Goal: Task Accomplishment & Management: Complete application form

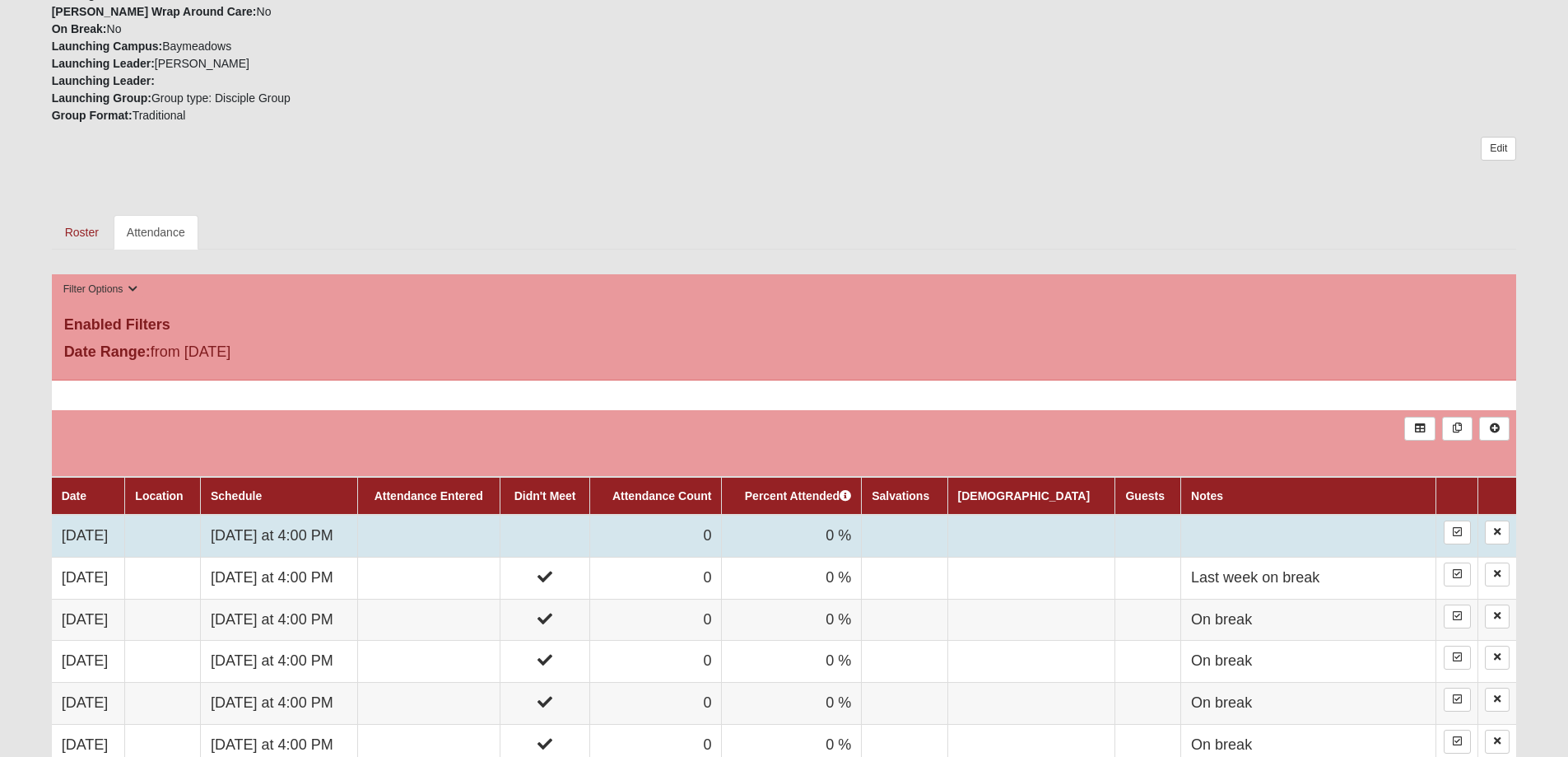
scroll to position [823, 0]
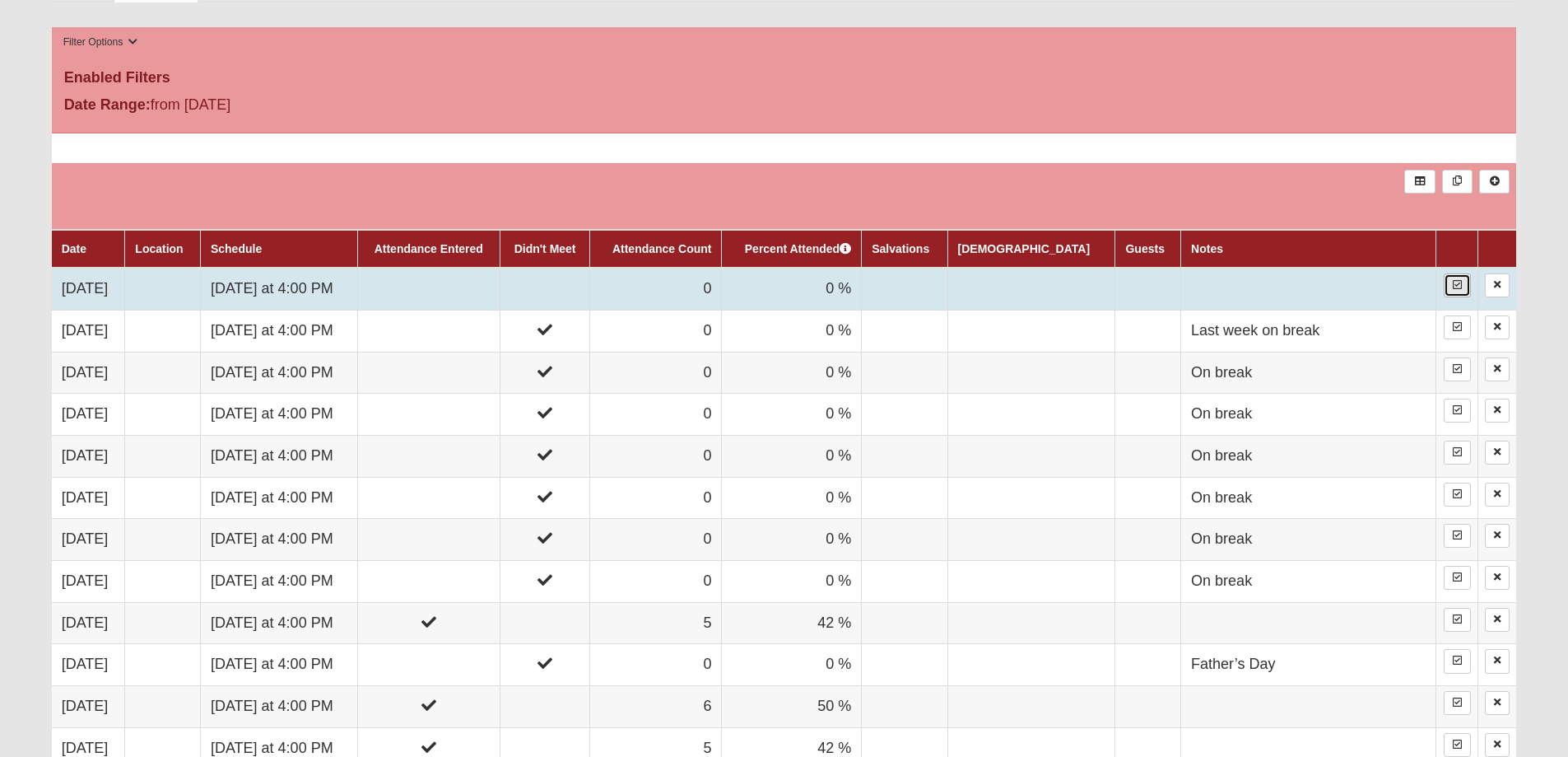
click at [1446, 291] on link at bounding box center [1457, 285] width 27 height 24
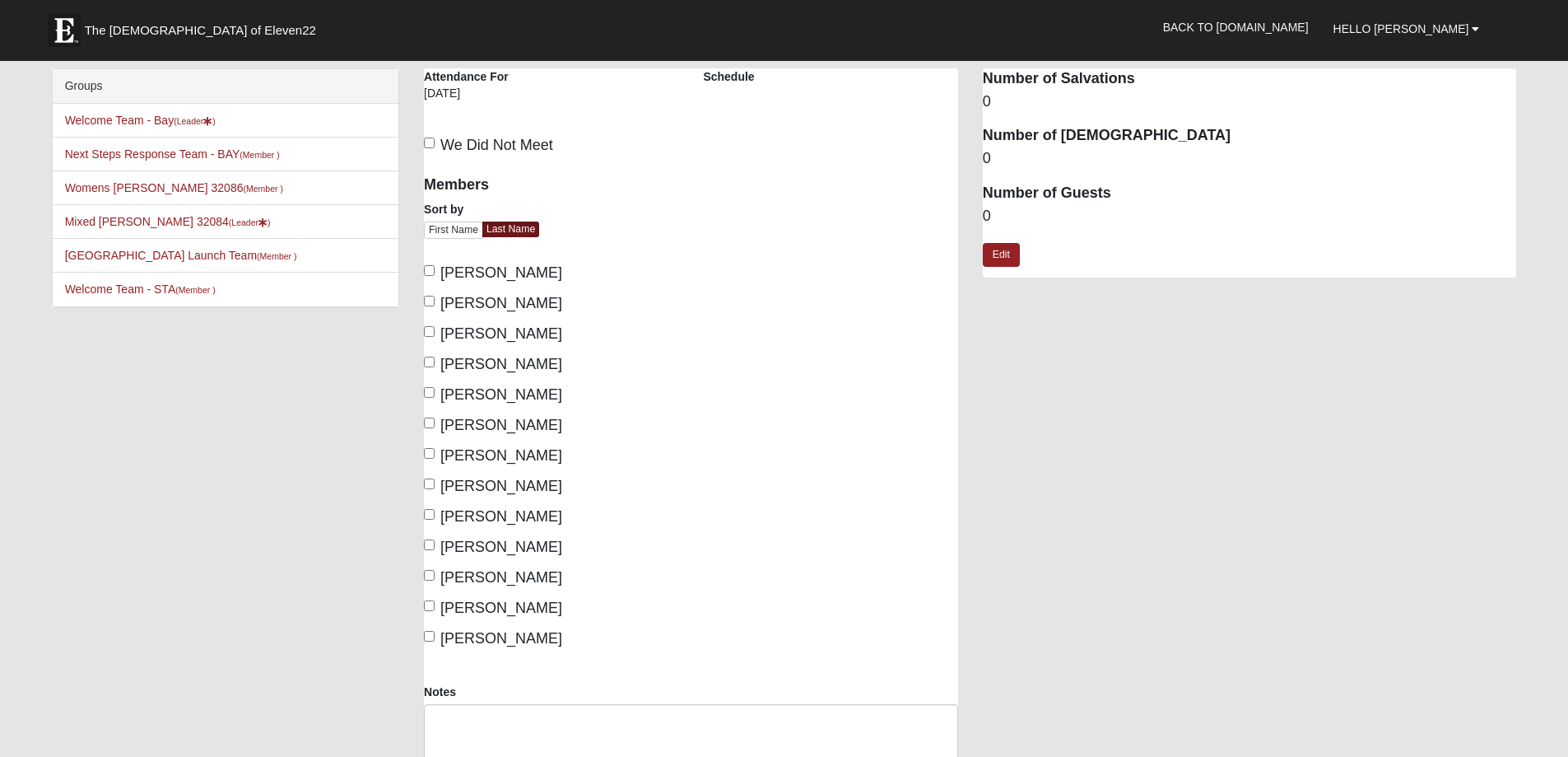
click at [441, 304] on span "Fletcher, Kari" at bounding box center [501, 303] width 122 height 17
click at [435, 304] on input "Fletcher, Kari" at bounding box center [429, 301] width 11 height 11
checkbox input "true"
click at [434, 393] on input "Hendricks, Bryson" at bounding box center [429, 393] width 11 height 11
checkbox input "true"
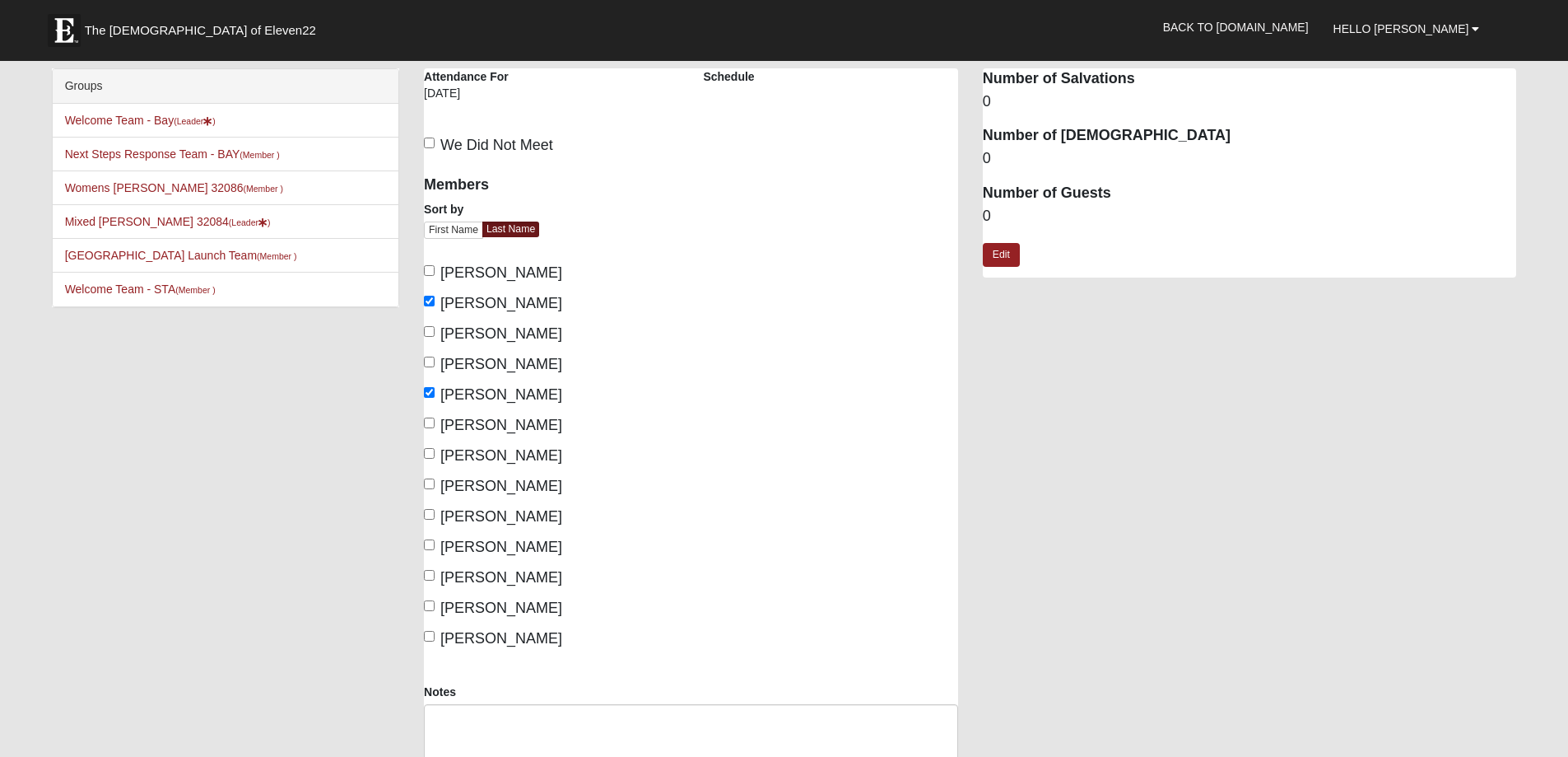
click at [422, 425] on div "Members Sort by First Name Last Name Butcher, Brad Fletcher, Kari Hansford, Cad…" at bounding box center [551, 423] width 279 height 518
click at [427, 425] on input "Hendricks, Lauren" at bounding box center [429, 423] width 11 height 11
checkbox input "true"
click at [451, 461] on span "Patrick, Krista" at bounding box center [501, 455] width 122 height 17
click at [435, 459] on input "Patrick, Krista" at bounding box center [429, 453] width 11 height 11
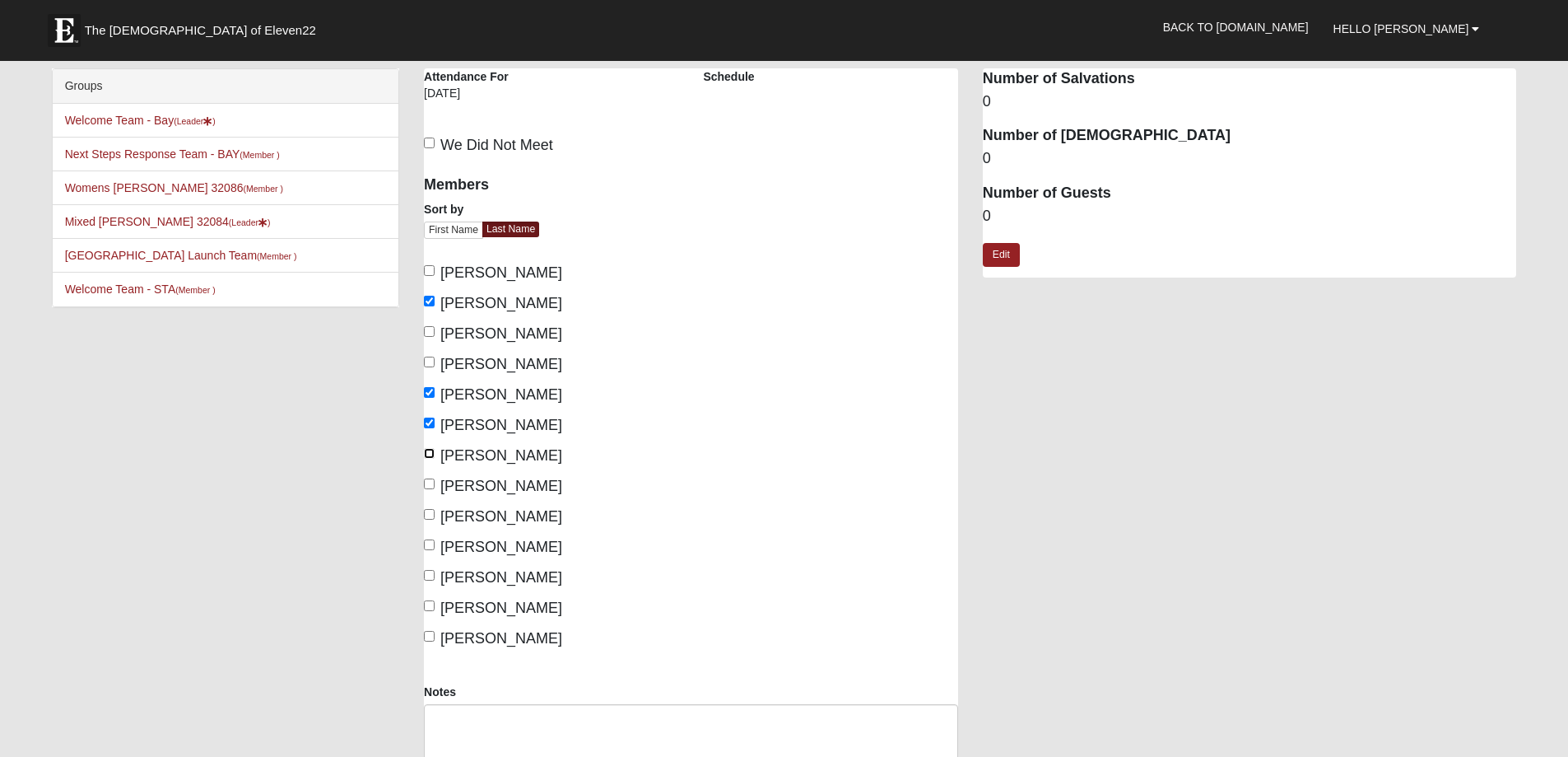
checkbox input "true"
click at [451, 484] on span "Richardson, Chelsie" at bounding box center [501, 485] width 122 height 17
click at [435, 484] on input "Richardson, Chelsie" at bounding box center [429, 483] width 11 height 11
checkbox input "true"
click at [452, 506] on label "Richardson, Tommy" at bounding box center [493, 516] width 138 height 22
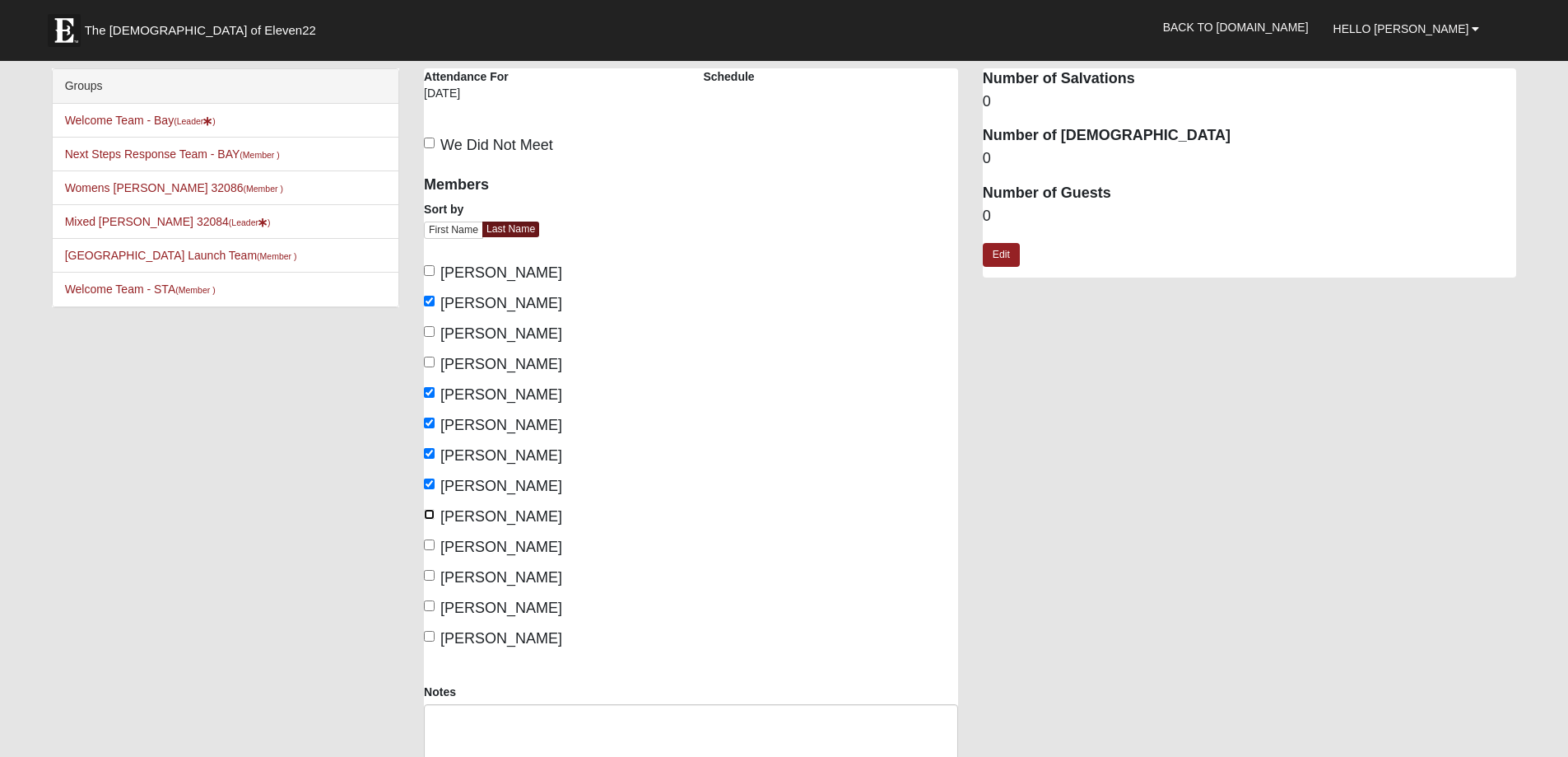
click at [435, 509] on input "Richardson, Tommy" at bounding box center [429, 514] width 11 height 11
checkbox input "true"
click at [456, 551] on span "Skidmore, Adam" at bounding box center [501, 546] width 122 height 17
click at [435, 551] on input "Skidmore, Adam" at bounding box center [429, 544] width 11 height 11
checkbox input "true"
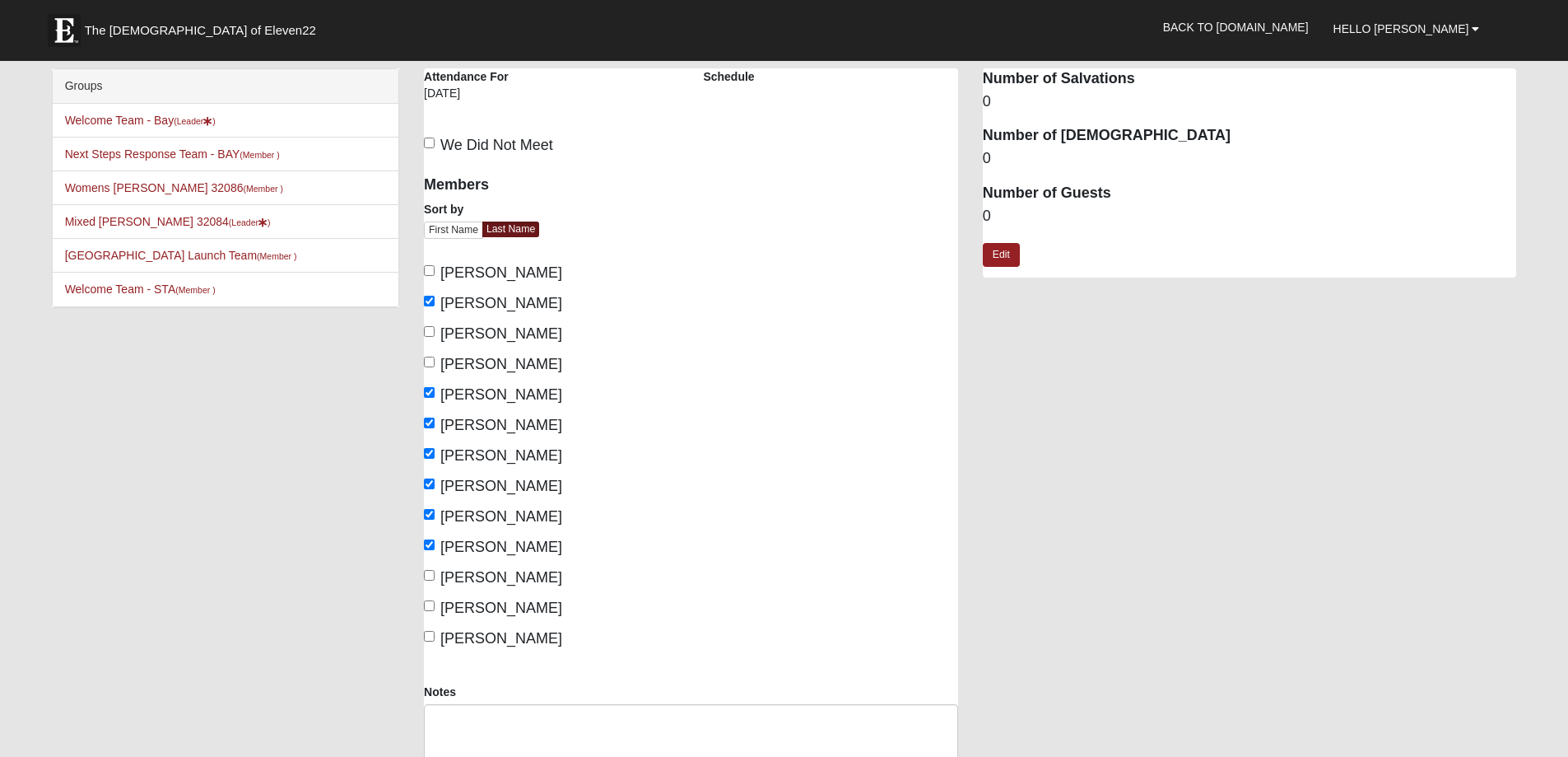
click at [459, 585] on span "Skidmore, Caroline" at bounding box center [501, 577] width 122 height 17
click at [435, 581] on input "Skidmore, Caroline" at bounding box center [429, 575] width 11 height 11
checkbox input "true"
click at [513, 645] on span "Yelton, Melissa" at bounding box center [501, 638] width 122 height 17
click at [435, 641] on input "Yelton, Melissa" at bounding box center [429, 636] width 11 height 11
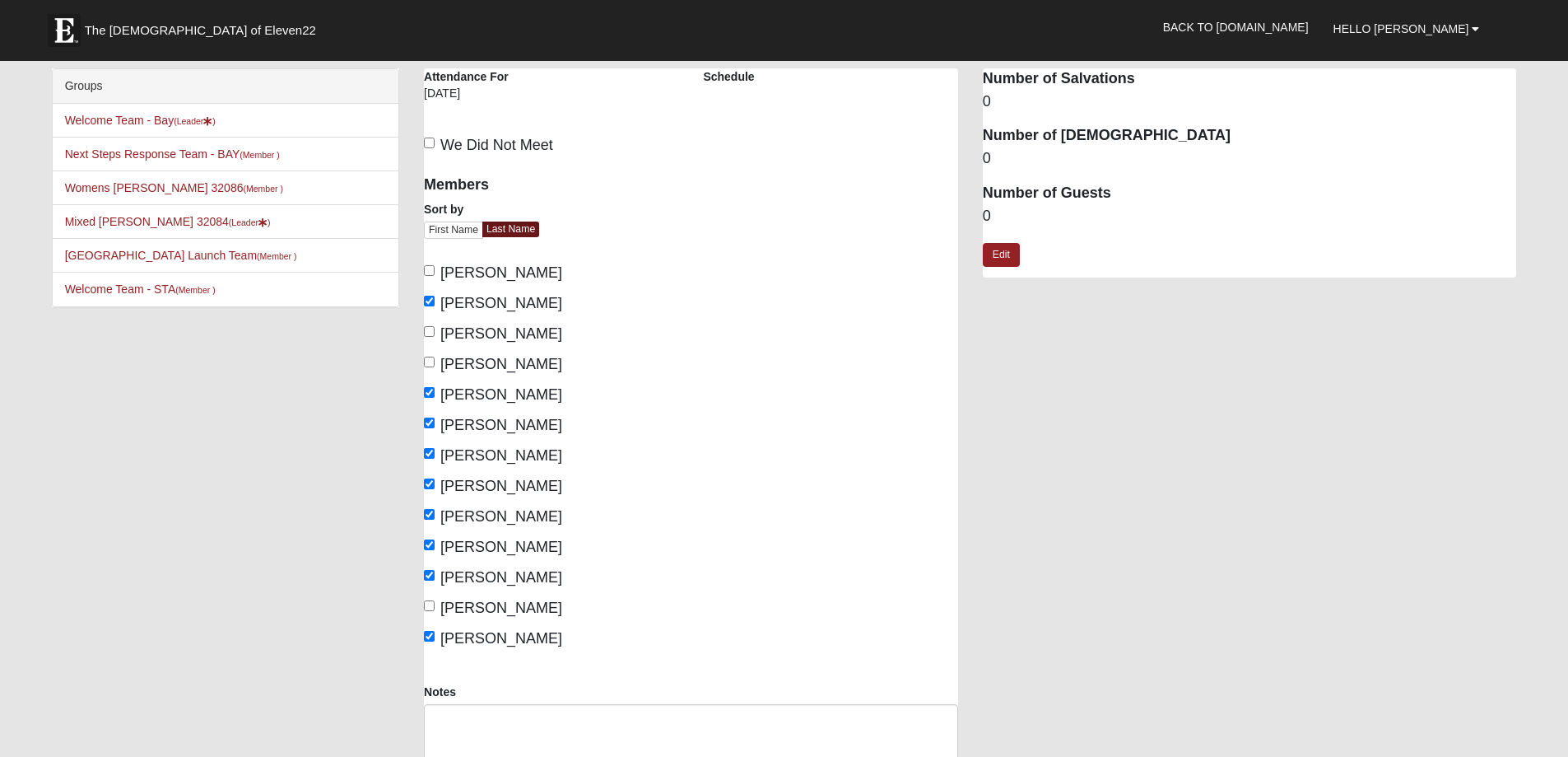
click at [513, 645] on span "Yelton, Melissa" at bounding box center [501, 638] width 122 height 17
click at [435, 641] on input "Yelton, Melissa" at bounding box center [429, 636] width 11 height 11
checkbox input "false"
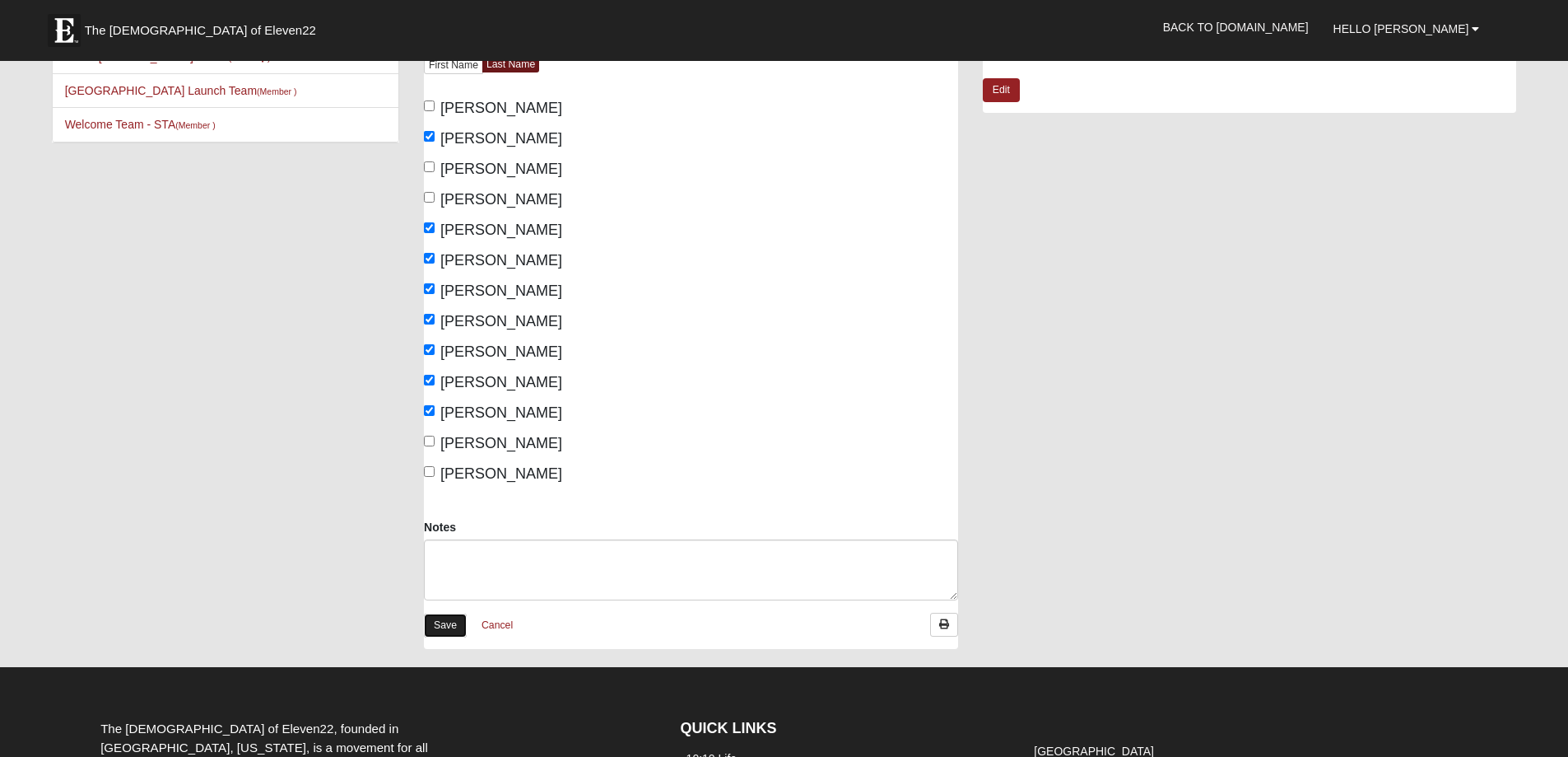
click at [444, 633] on link "Save" at bounding box center [445, 625] width 43 height 24
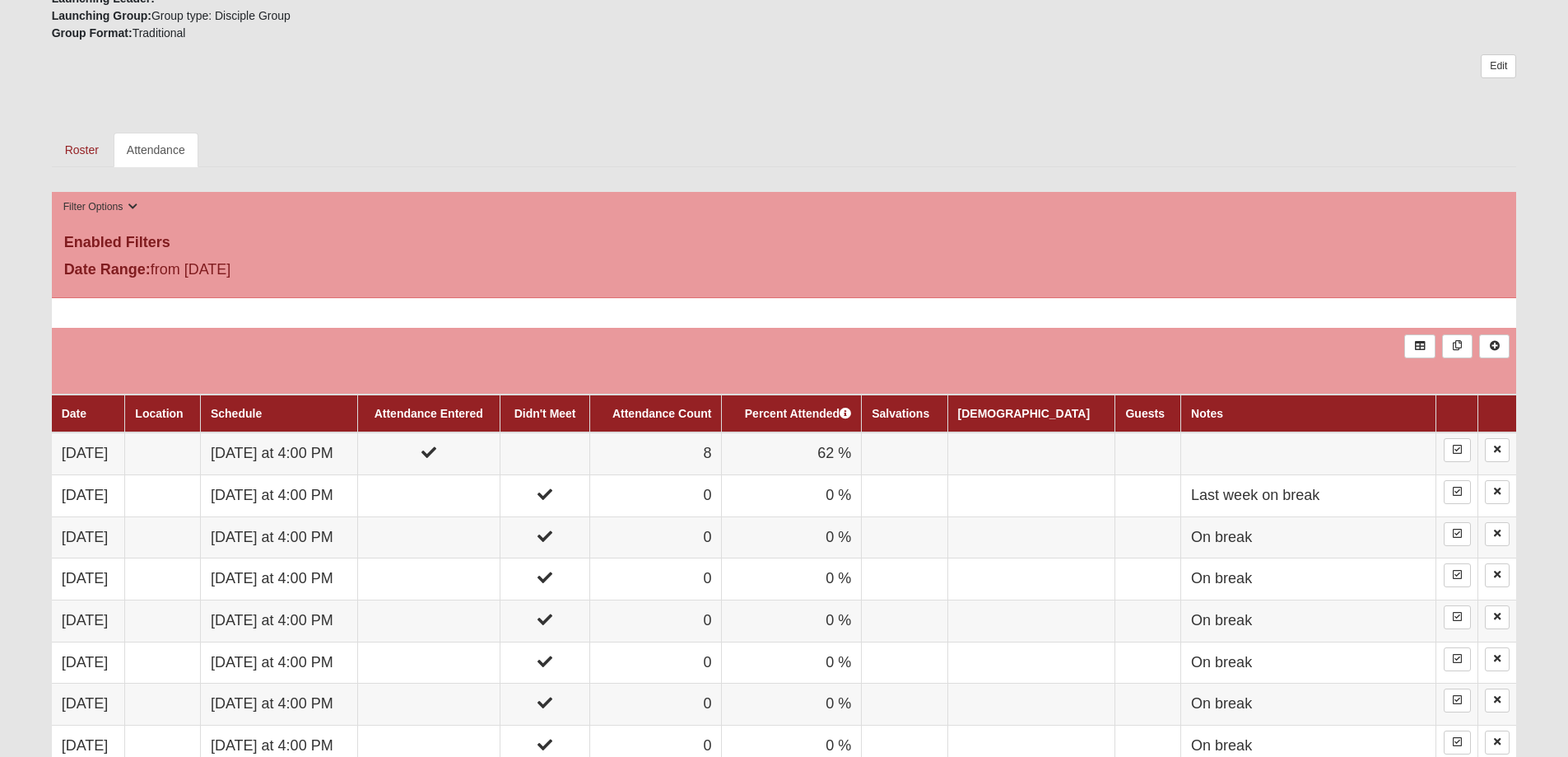
scroll to position [494, 0]
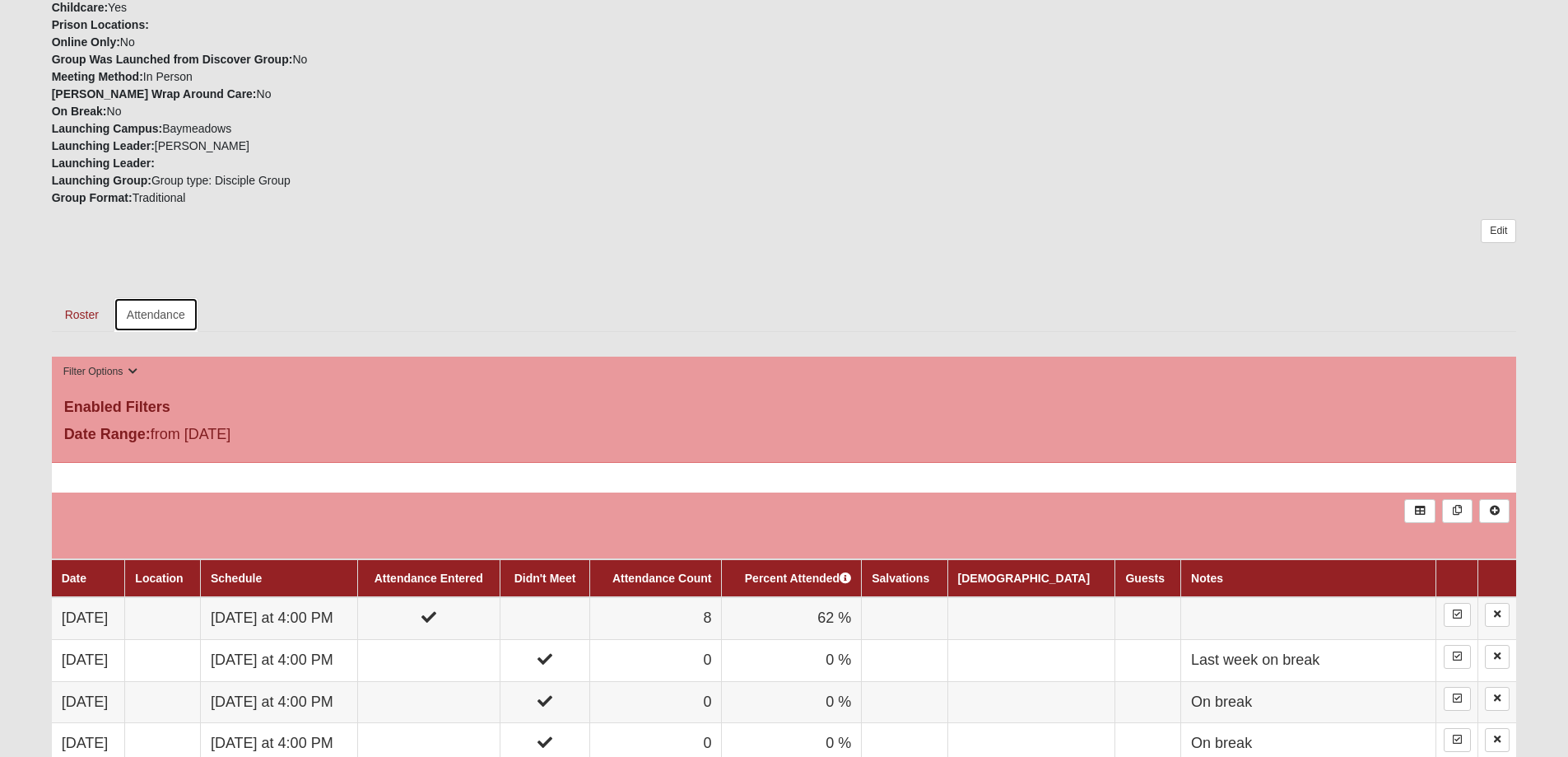
click at [166, 318] on link "Attendance" at bounding box center [156, 314] width 85 height 34
click at [90, 319] on link "Roster" at bounding box center [82, 314] width 60 height 34
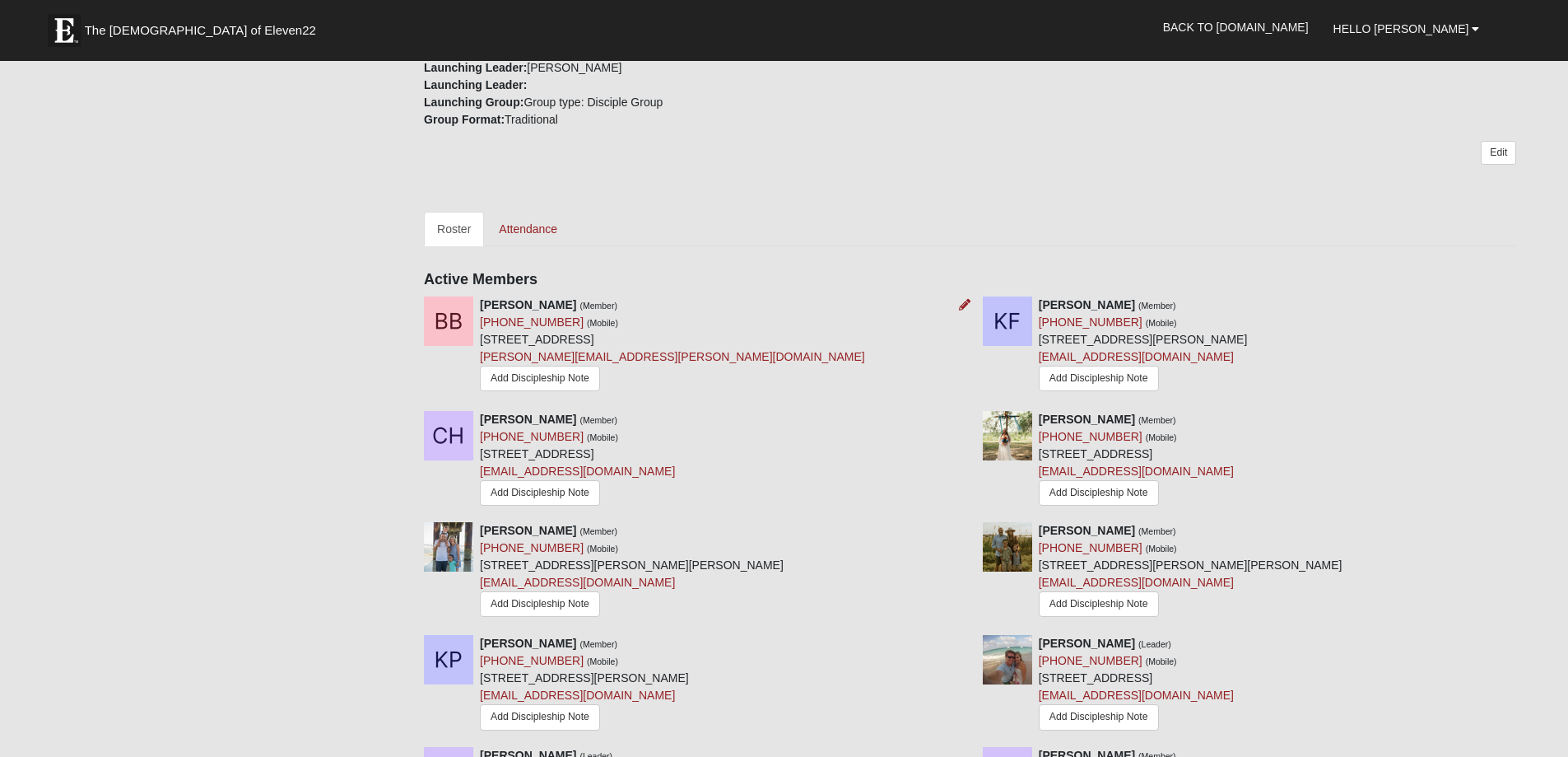
scroll to position [494, 0]
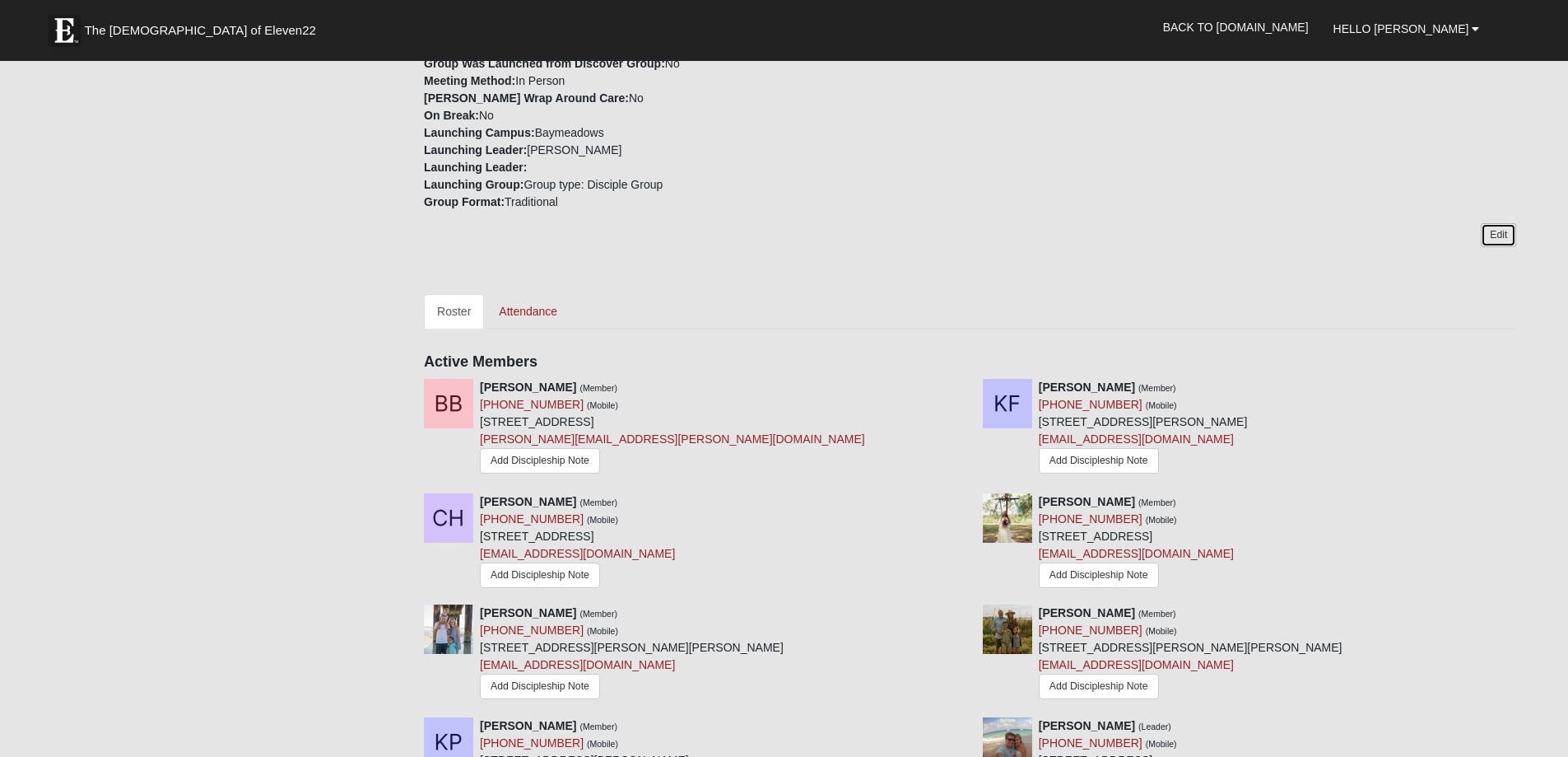
click at [1495, 240] on link "Edit" at bounding box center [1498, 235] width 35 height 24
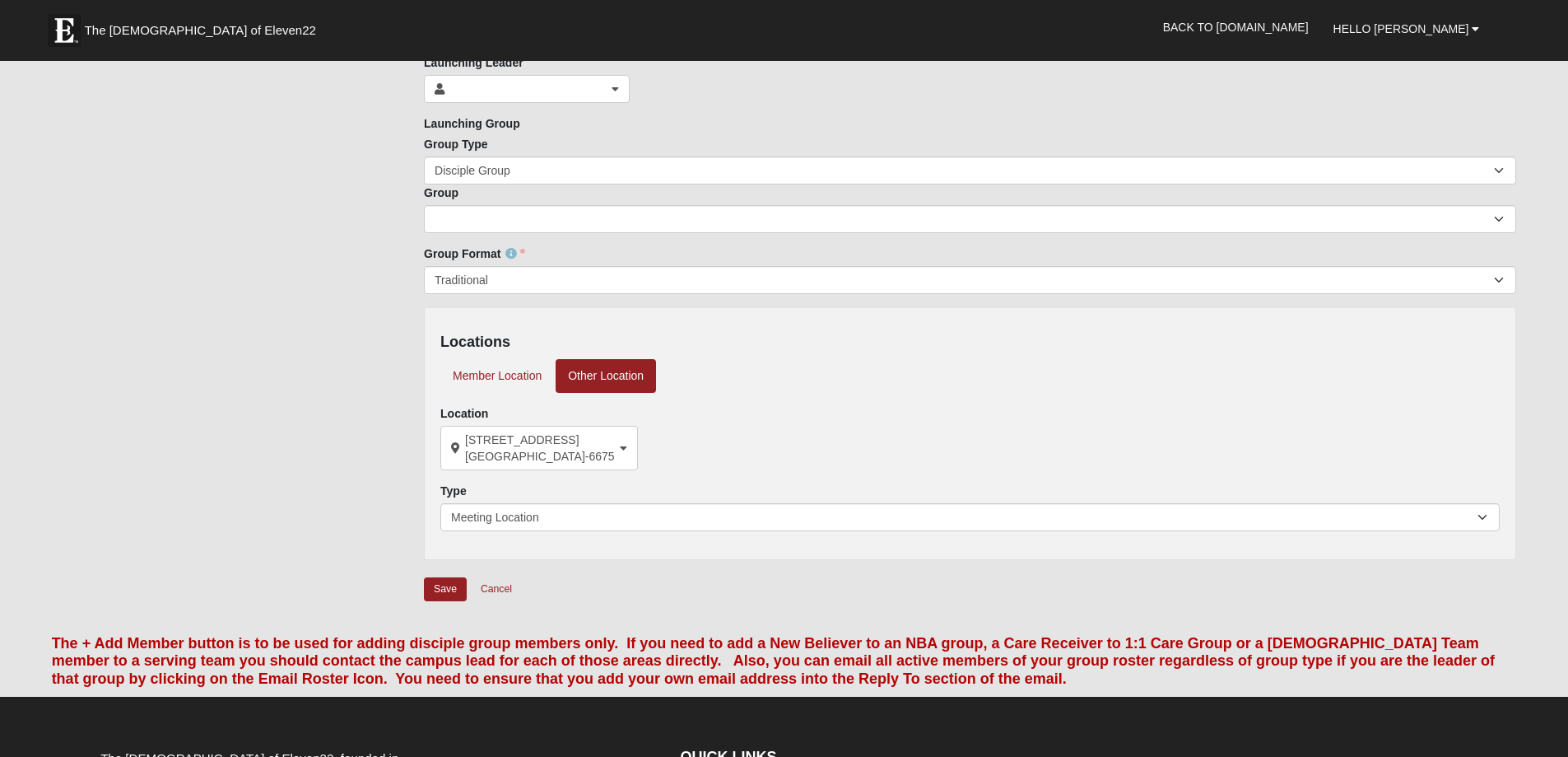
scroll to position [988, 0]
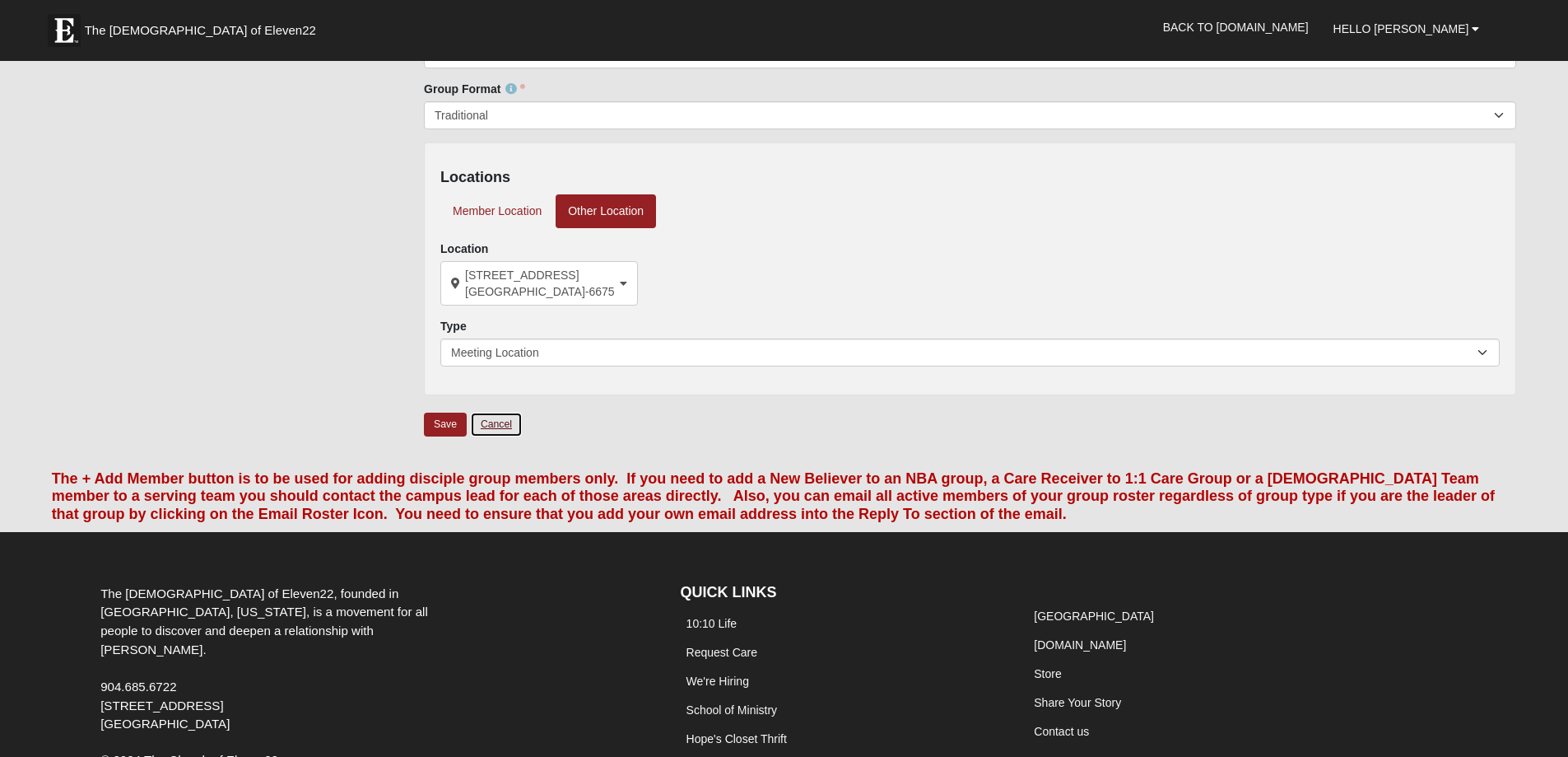
click at [489, 419] on link "Cancel" at bounding box center [497, 424] width 53 height 26
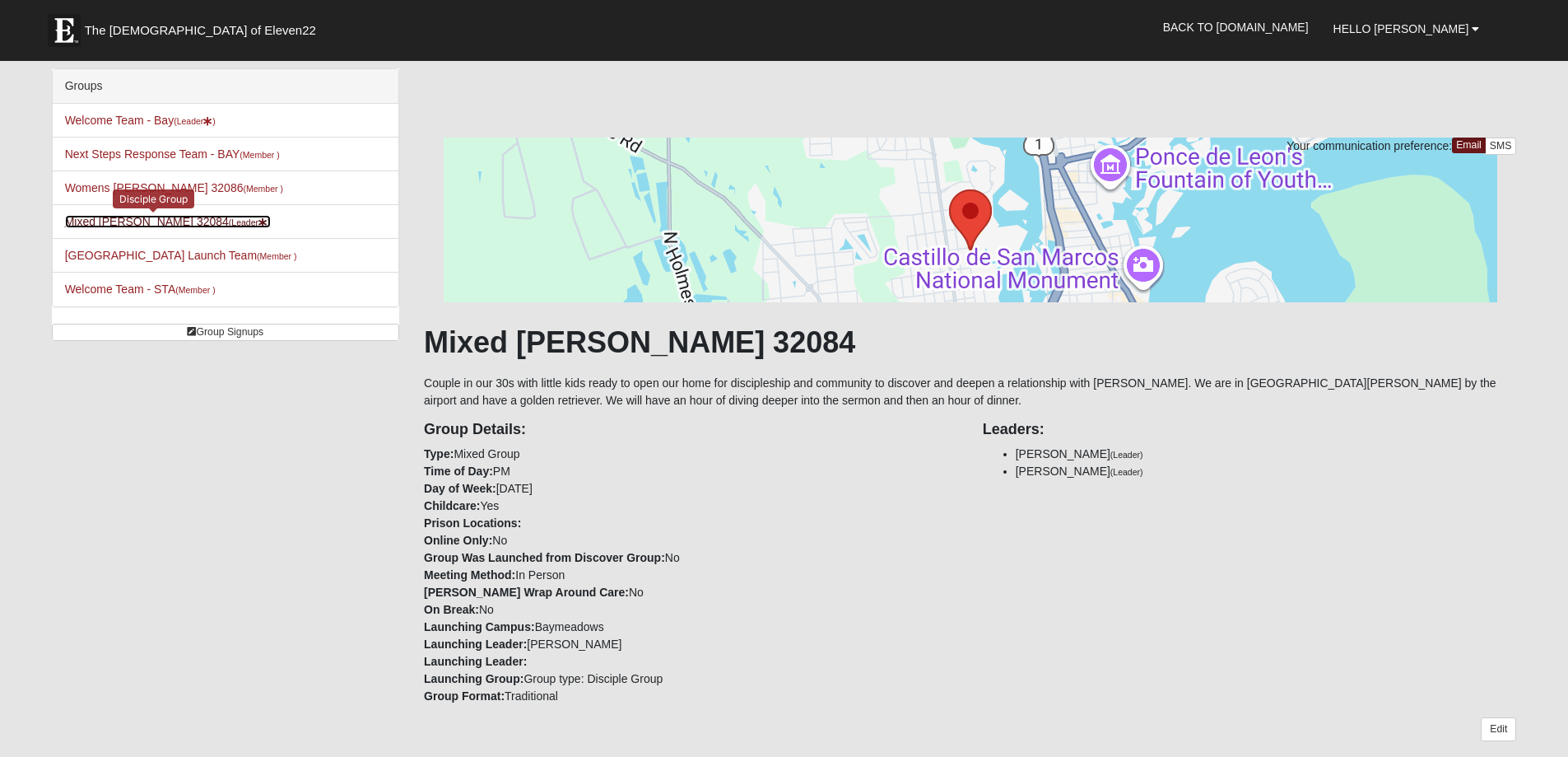
click at [150, 219] on link "Mixed Richardson 32084 (Leader )" at bounding box center [168, 221] width 205 height 13
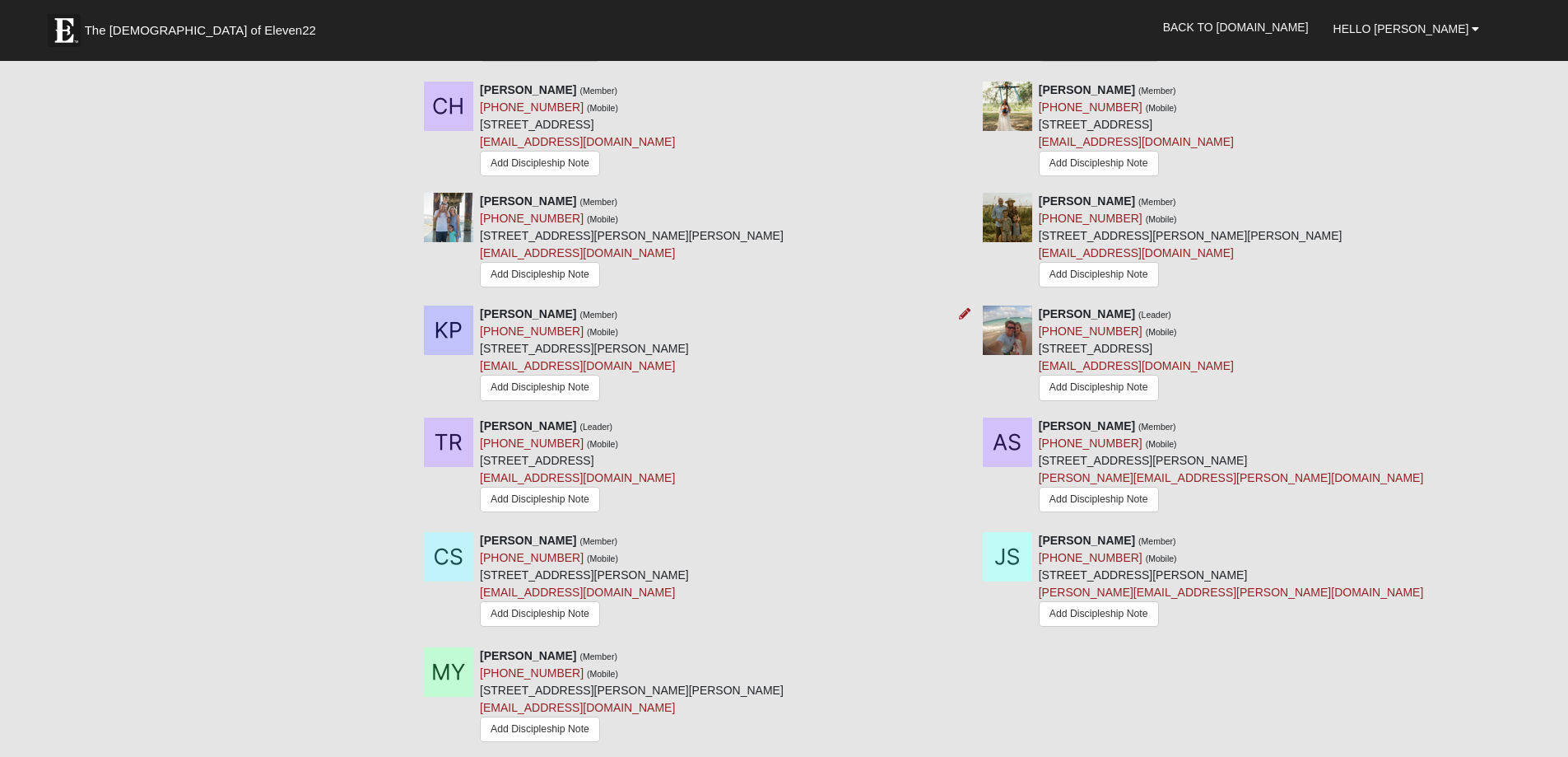
scroll to position [494, 0]
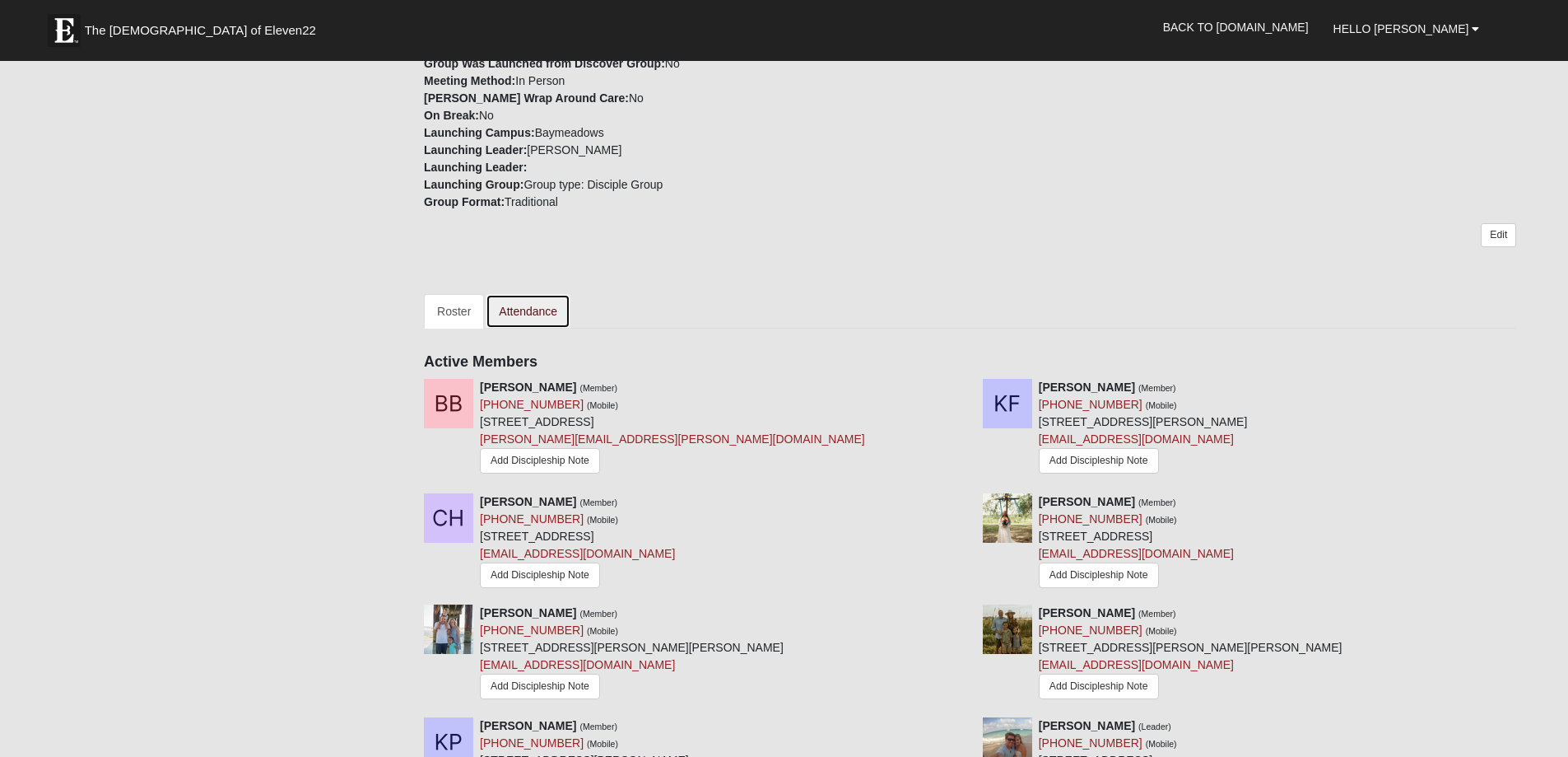
click at [527, 304] on link "Attendance" at bounding box center [528, 311] width 85 height 34
